Goal: Entertainment & Leisure: Consume media (video, audio)

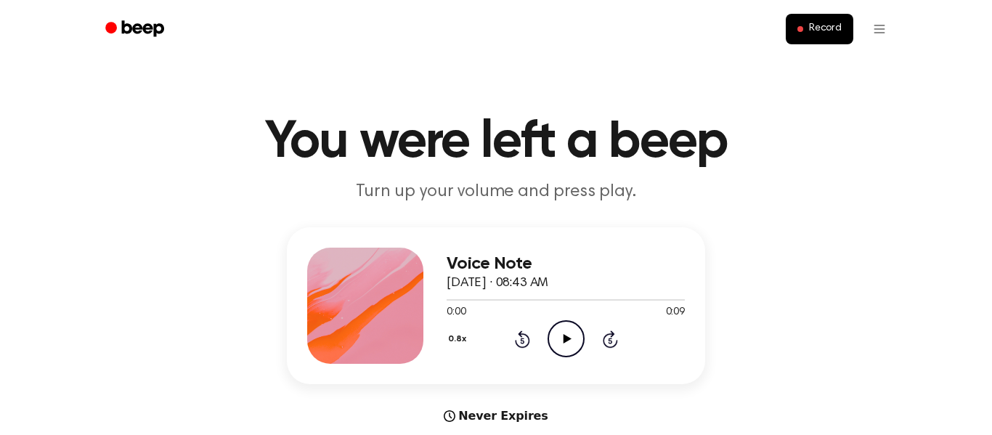
click at [459, 338] on button "0.8x" at bounding box center [459, 339] width 25 height 25
click at [476, 372] on div "Playback Speed" at bounding box center [475, 371] width 56 height 29
click at [556, 332] on div "0.8x Playback Speed 0.8x 1.0x 1.2x 1.5x 2.0x Rewind 5 seconds Play Audio Skip 5…" at bounding box center [566, 338] width 238 height 37
click at [559, 333] on icon "Play Audio" at bounding box center [566, 338] width 37 height 37
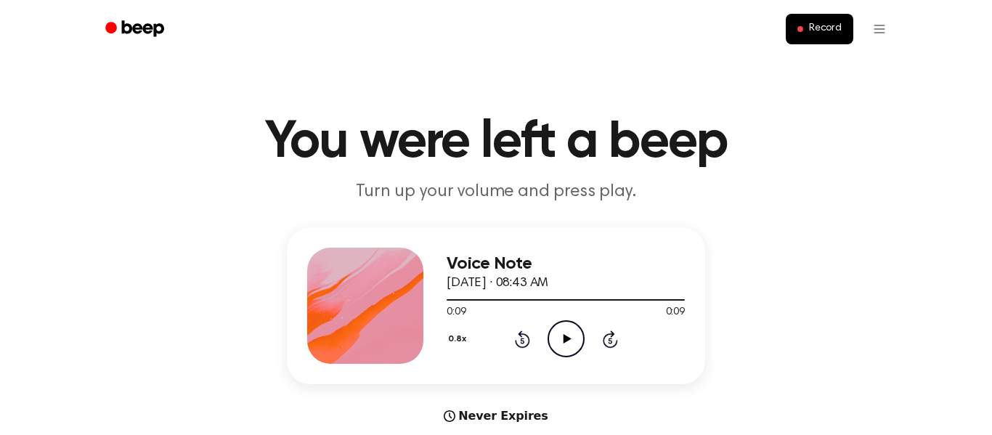
click at [575, 352] on icon "Play Audio" at bounding box center [566, 338] width 37 height 37
click at [575, 352] on icon "Pause Audio" at bounding box center [566, 338] width 37 height 37
click at [575, 352] on icon "Play Audio" at bounding box center [566, 338] width 37 height 37
click at [575, 352] on icon "Pause Audio" at bounding box center [566, 338] width 37 height 37
click at [568, 341] on icon "Play Audio" at bounding box center [566, 338] width 37 height 37
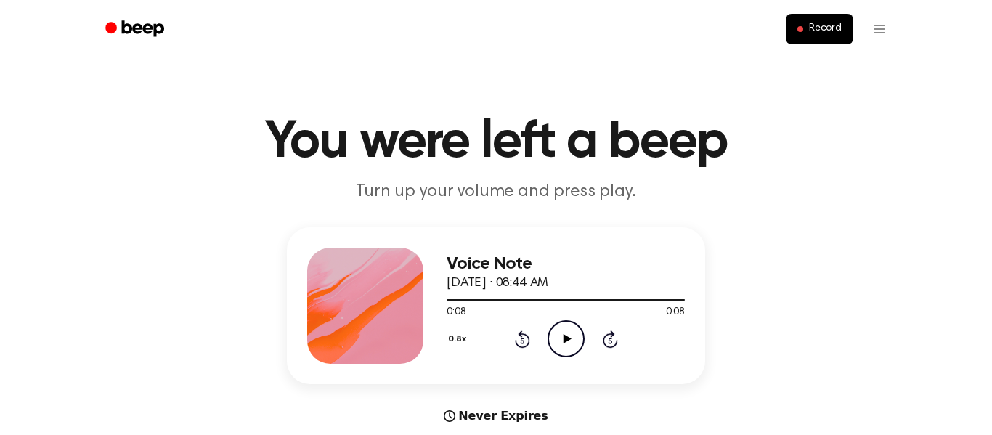
click at [565, 338] on icon at bounding box center [567, 338] width 8 height 9
click at [565, 338] on icon "Pause Audio" at bounding box center [566, 338] width 37 height 37
click at [522, 338] on icon "Rewind 5 seconds" at bounding box center [522, 339] width 16 height 19
click at [558, 333] on icon "Play Audio" at bounding box center [566, 338] width 37 height 37
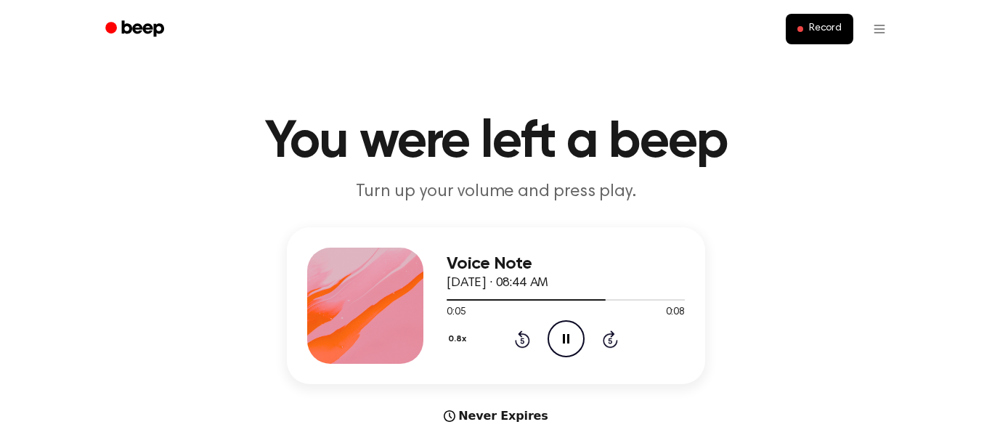
click at [558, 333] on icon "Pause Audio" at bounding box center [566, 338] width 37 height 37
click at [527, 339] on icon at bounding box center [522, 339] width 15 height 17
click at [556, 347] on icon "Play Audio" at bounding box center [566, 338] width 37 height 37
click at [521, 349] on div "0.8x Rewind 5 seconds Play Audio Skip 5 seconds" at bounding box center [566, 338] width 238 height 37
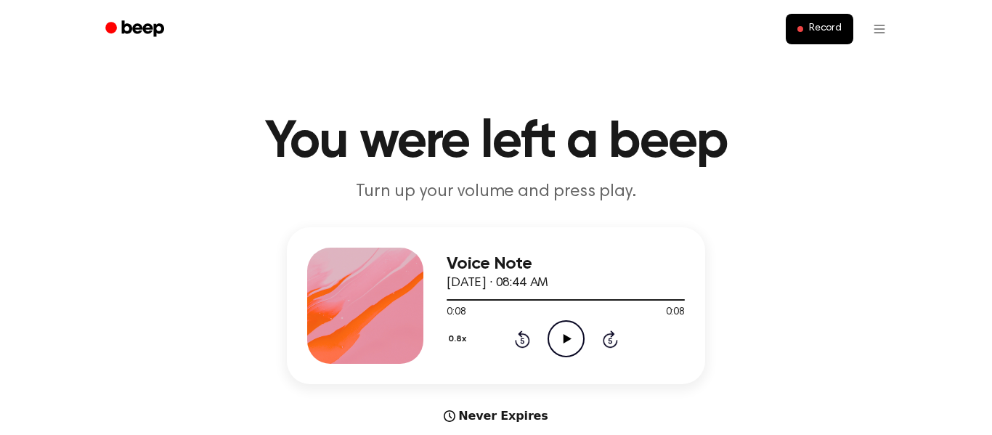
click at [522, 344] on icon "Rewind 5 seconds" at bounding box center [522, 339] width 16 height 19
click at [562, 349] on icon "Play Audio" at bounding box center [566, 338] width 37 height 37
click at [569, 332] on icon "Play Audio" at bounding box center [566, 338] width 37 height 37
click at [569, 338] on icon at bounding box center [567, 338] width 8 height 9
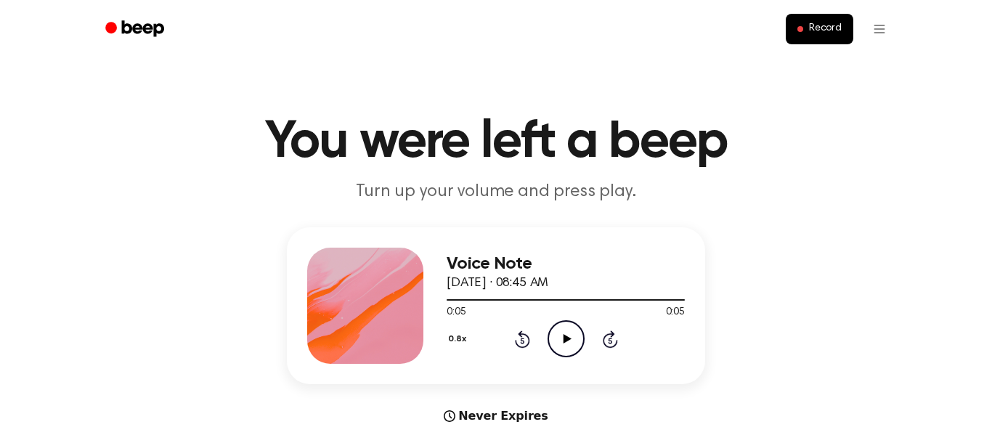
click at [526, 338] on icon "Rewind 5 seconds" at bounding box center [522, 339] width 16 height 19
click at [566, 339] on icon at bounding box center [567, 338] width 8 height 9
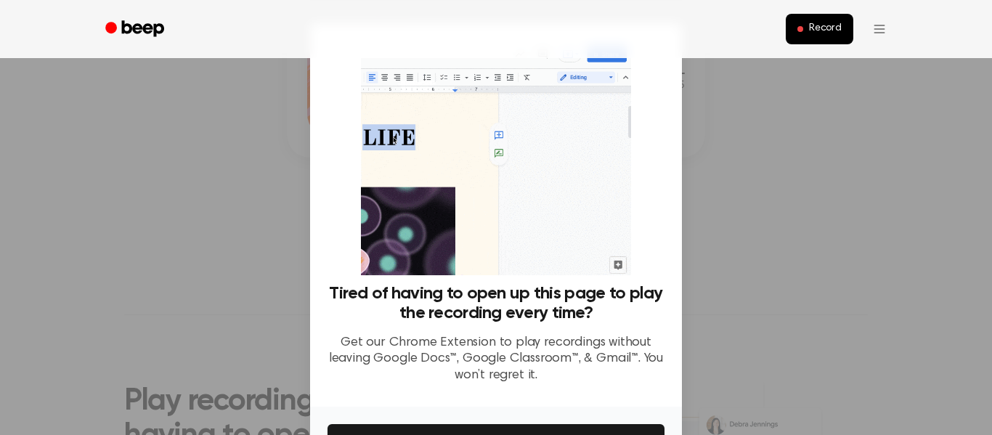
scroll to position [94, 0]
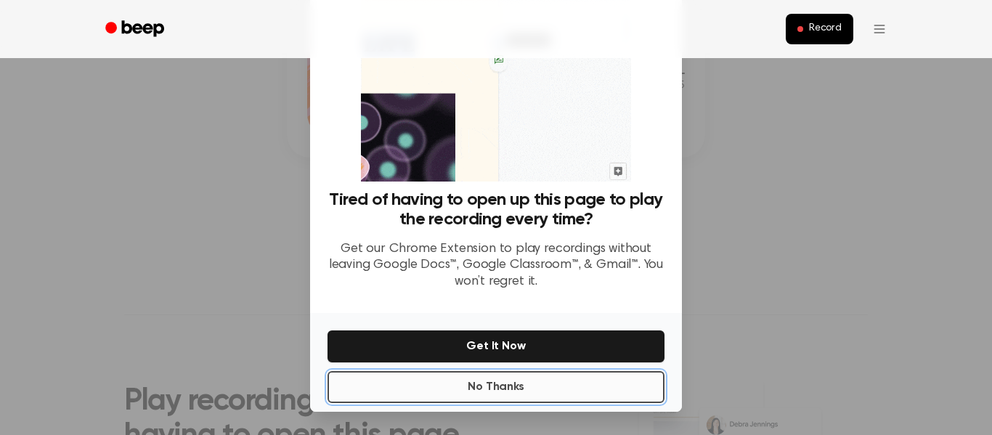
click at [466, 392] on button "No Thanks" at bounding box center [496, 387] width 337 height 32
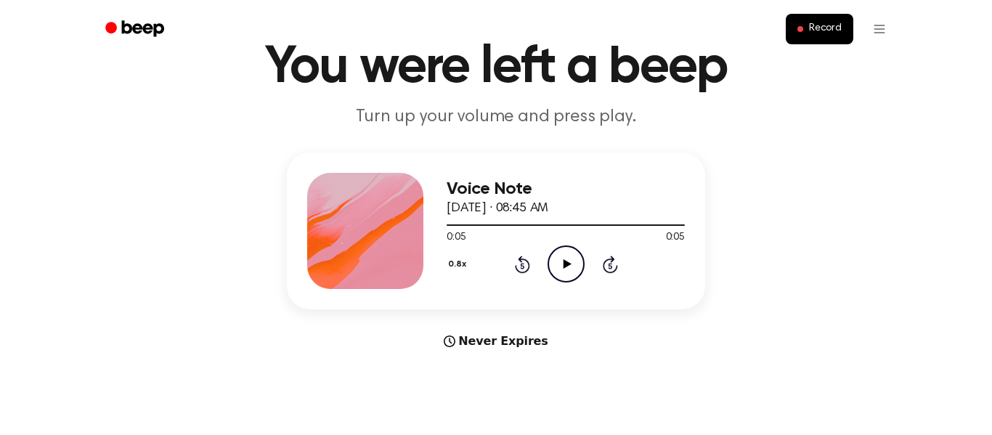
scroll to position [0, 0]
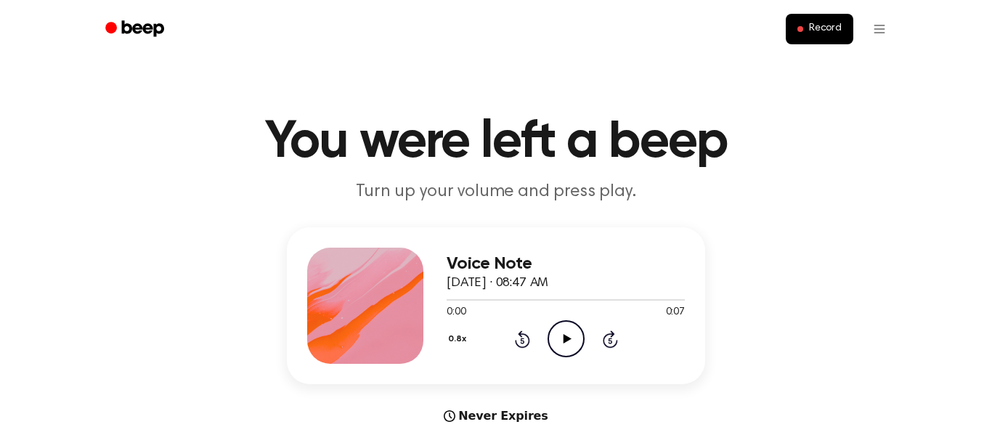
click at [566, 344] on icon "Play Audio" at bounding box center [566, 338] width 37 height 37
